Goal: Transaction & Acquisition: Download file/media

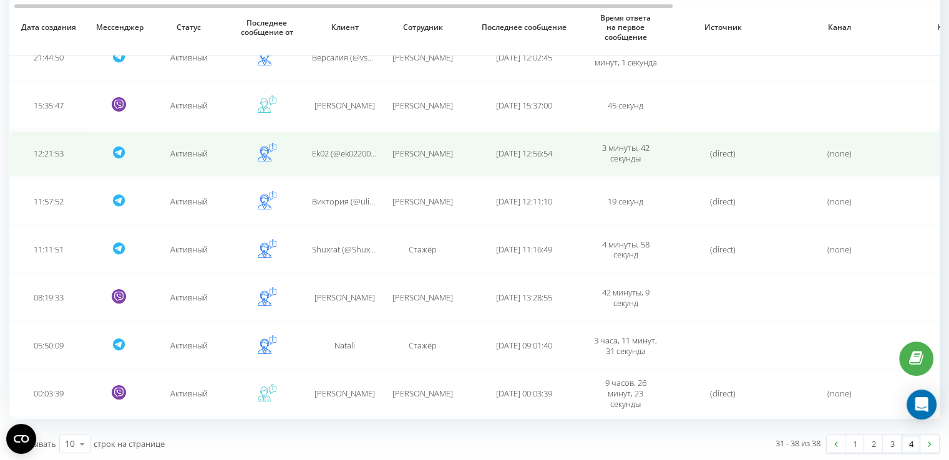
scroll to position [158, 0]
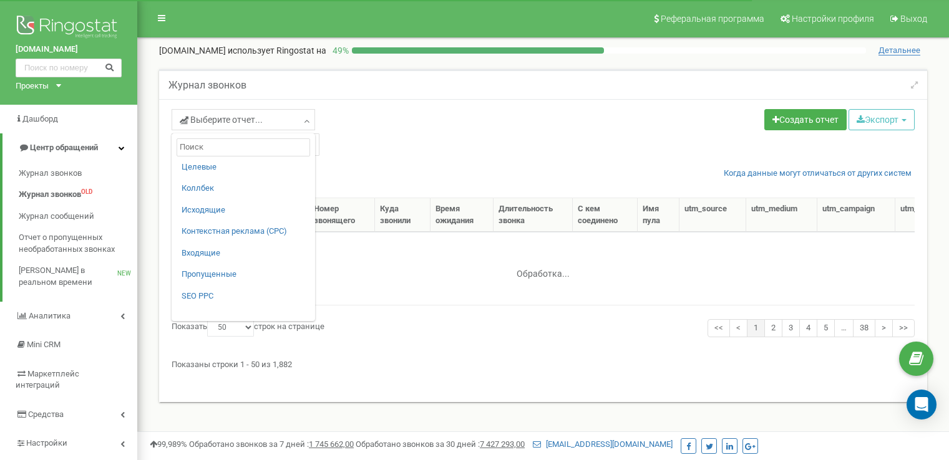
select select "50"
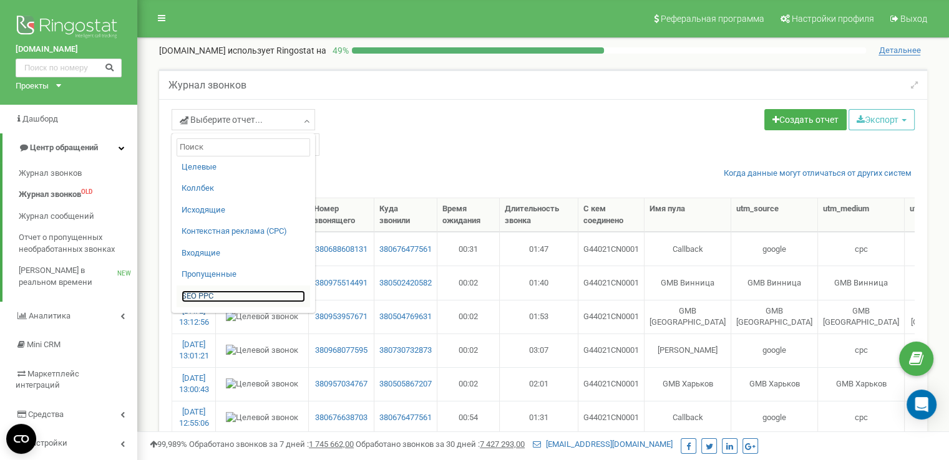
click at [207, 295] on link "SЕО PPС" at bounding box center [244, 297] width 124 height 12
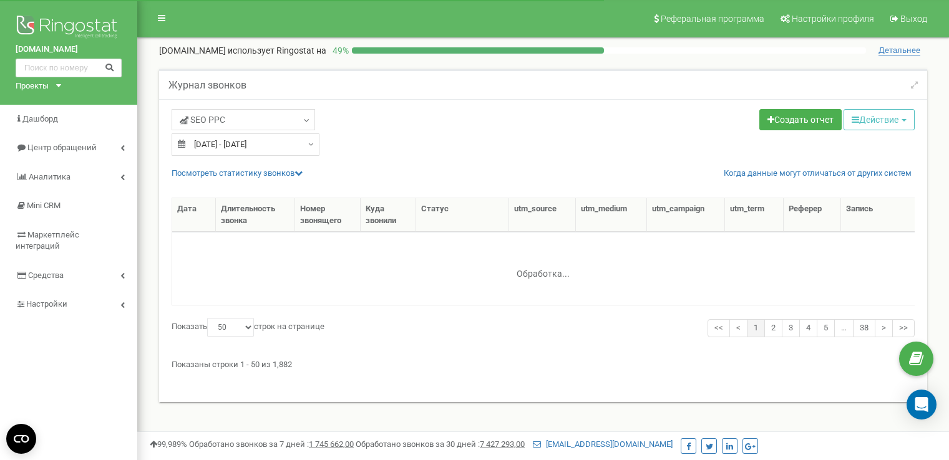
select select "50"
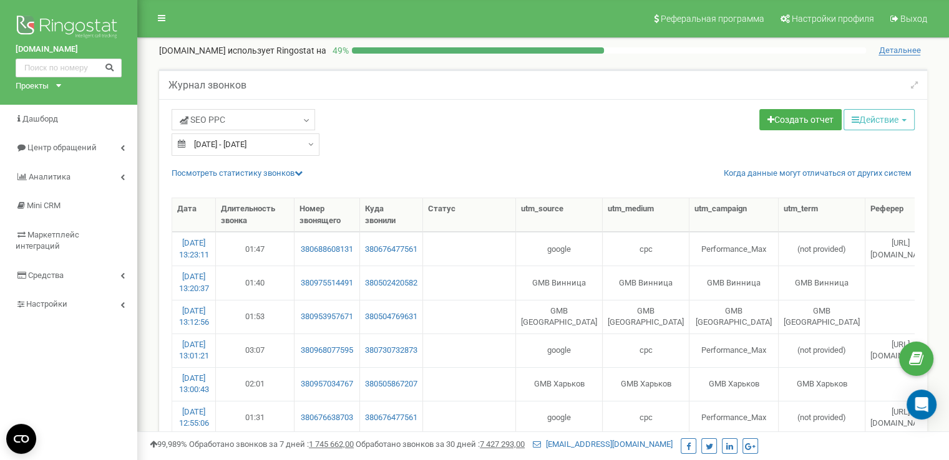
type input "24.08.2025"
type input "23.09.2025"
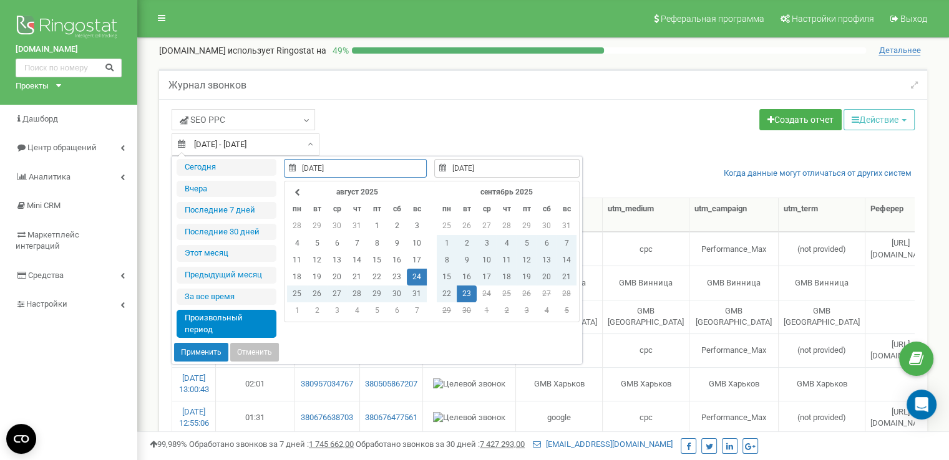
click at [288, 141] on input "24.08.2025 - 23.09.2025" at bounding box center [246, 145] width 148 height 22
click at [467, 288] on td "23" at bounding box center [467, 294] width 20 height 17
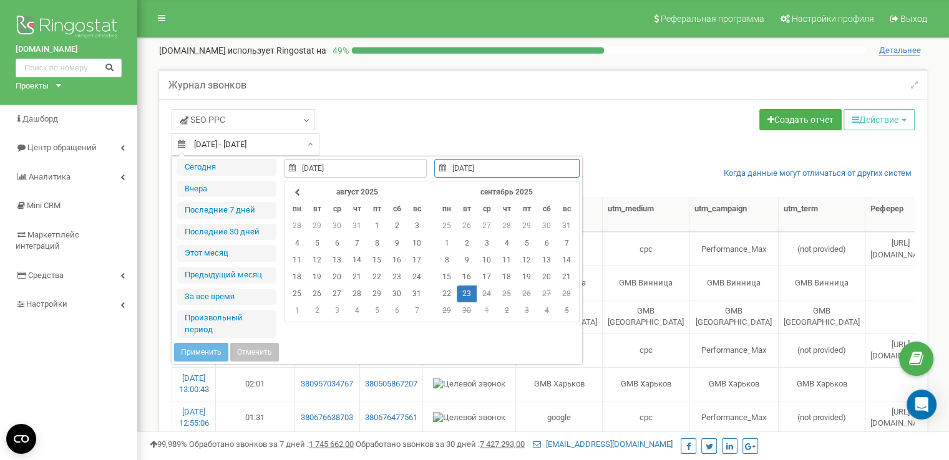
click at [467, 288] on td "23" at bounding box center [467, 294] width 20 height 17
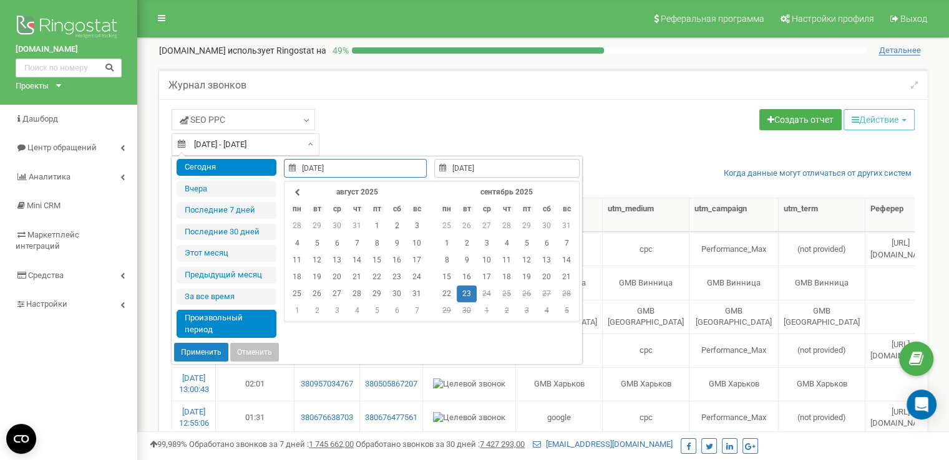
type input "23.09.2025"
click at [196, 350] on button "Применить" at bounding box center [201, 352] width 54 height 19
type input "23.09.2025 - 23.09.2025"
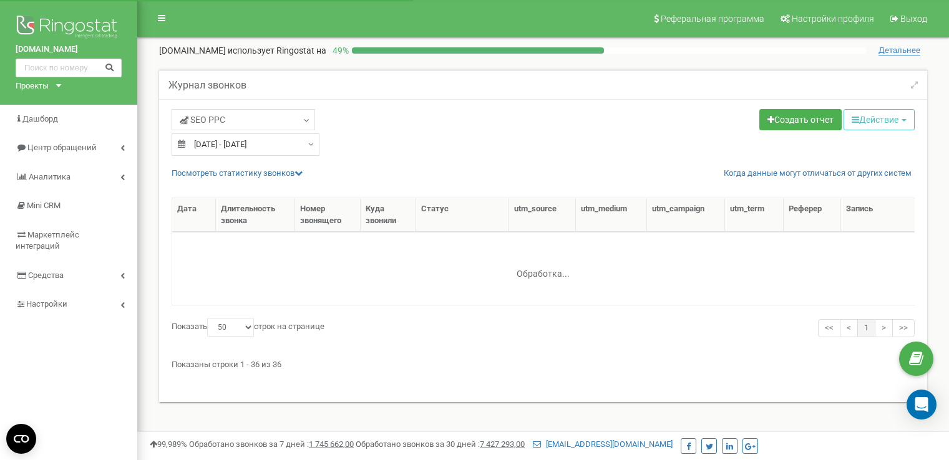
select select "50"
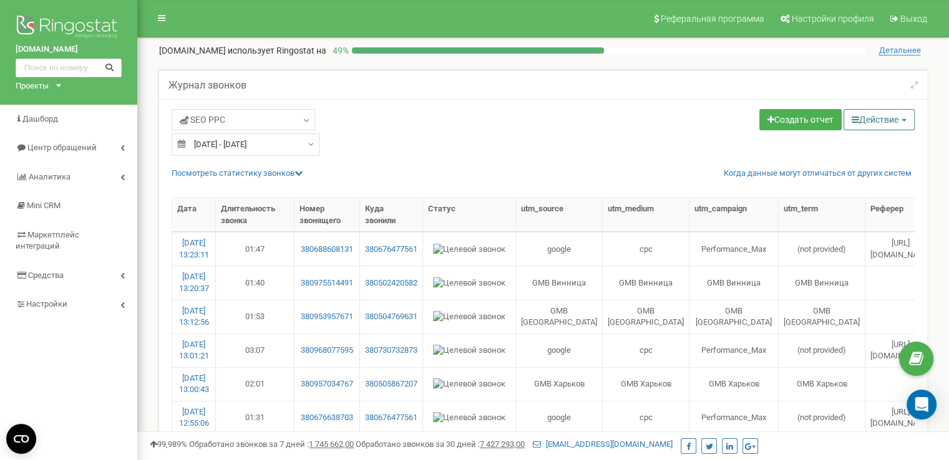
click at [887, 125] on button "Действие" at bounding box center [878, 119] width 71 height 21
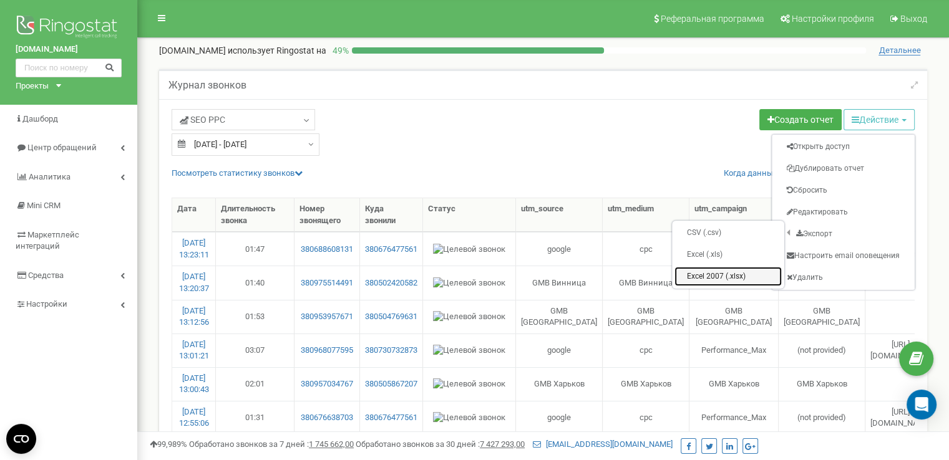
click at [711, 277] on link "Excel 2007 (.xlsx)" at bounding box center [727, 276] width 107 height 19
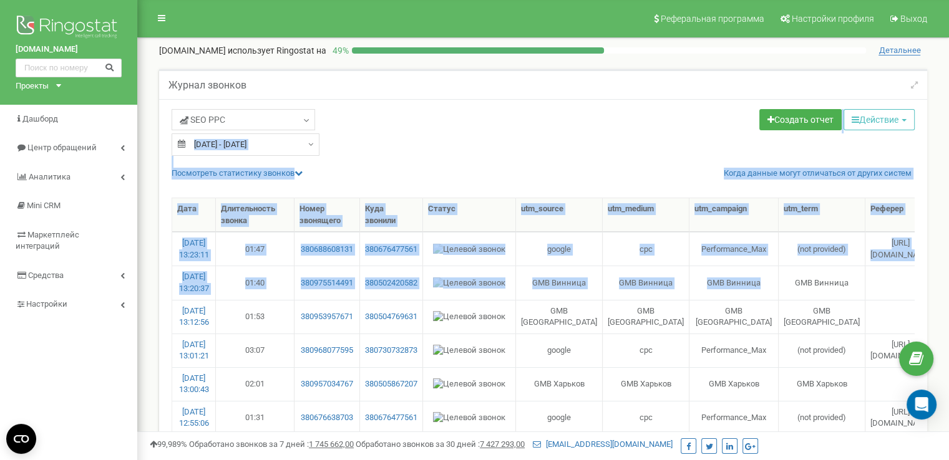
drag, startPoint x: 711, startPoint y: 277, endPoint x: 424, endPoint y: 109, distance: 333.0
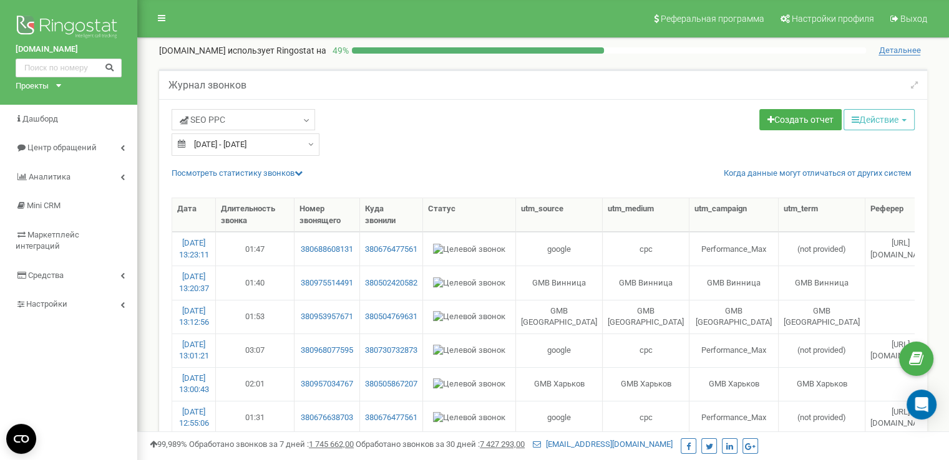
click at [407, 88] on div "Журнал звонков" at bounding box center [543, 84] width 768 height 30
